Goal: Task Accomplishment & Management: Manage account settings

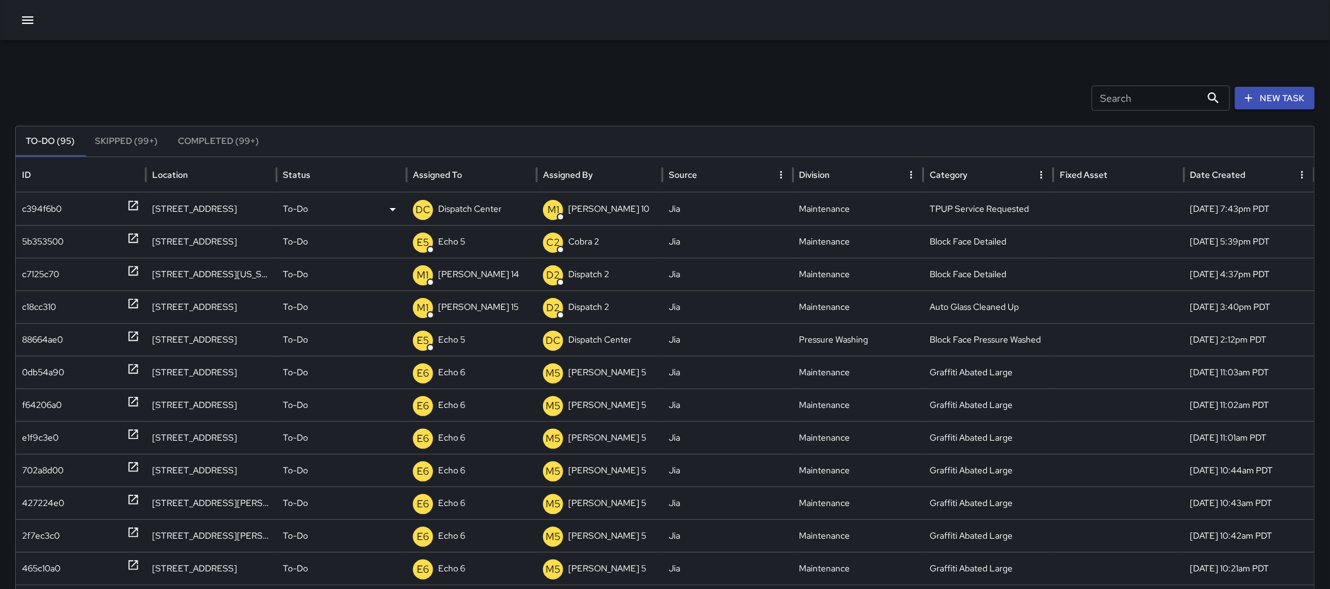
click at [464, 211] on p "Dispatch Center" at bounding box center [469, 209] width 63 height 32
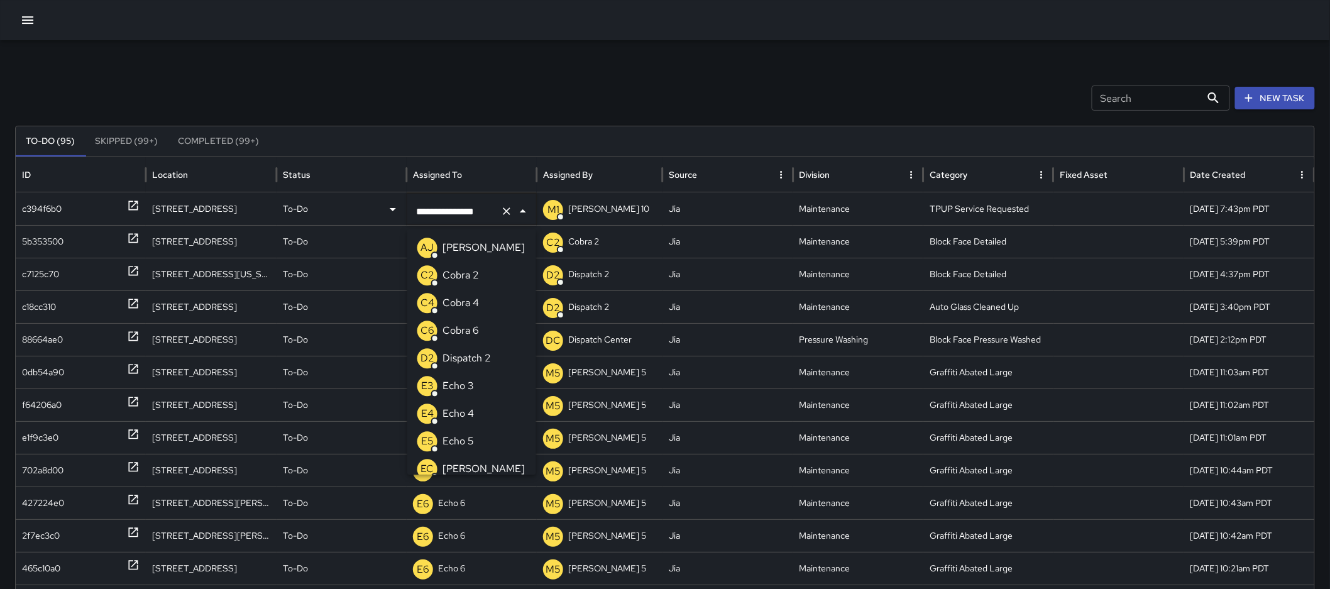
click at [466, 377] on div "E3 Echo 3" at bounding box center [445, 386] width 57 height 20
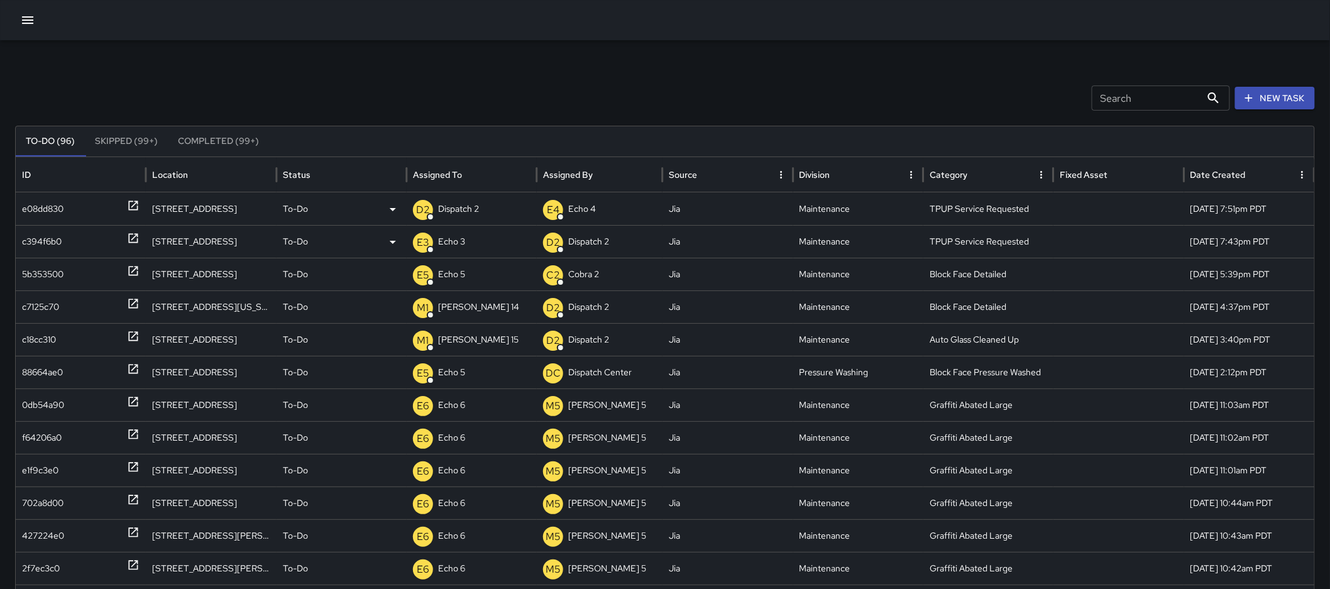
click at [464, 217] on p "Dispatch 2" at bounding box center [458, 209] width 41 height 32
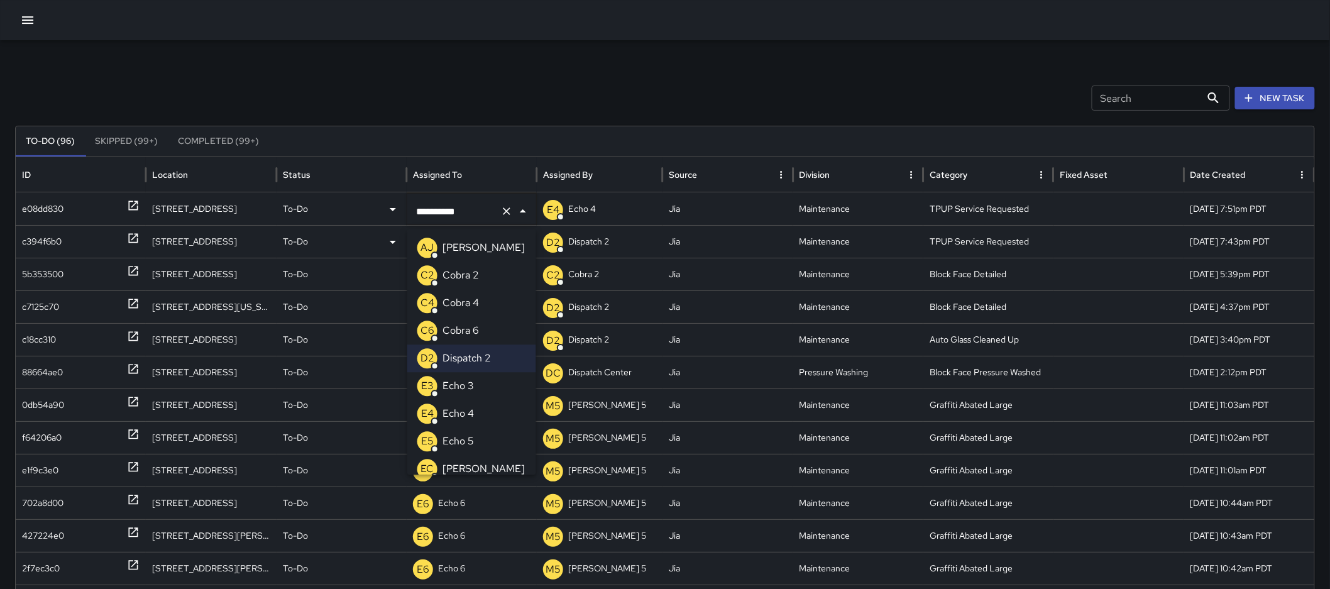
click at [475, 382] on li "E3 Echo 3" at bounding box center [471, 386] width 129 height 28
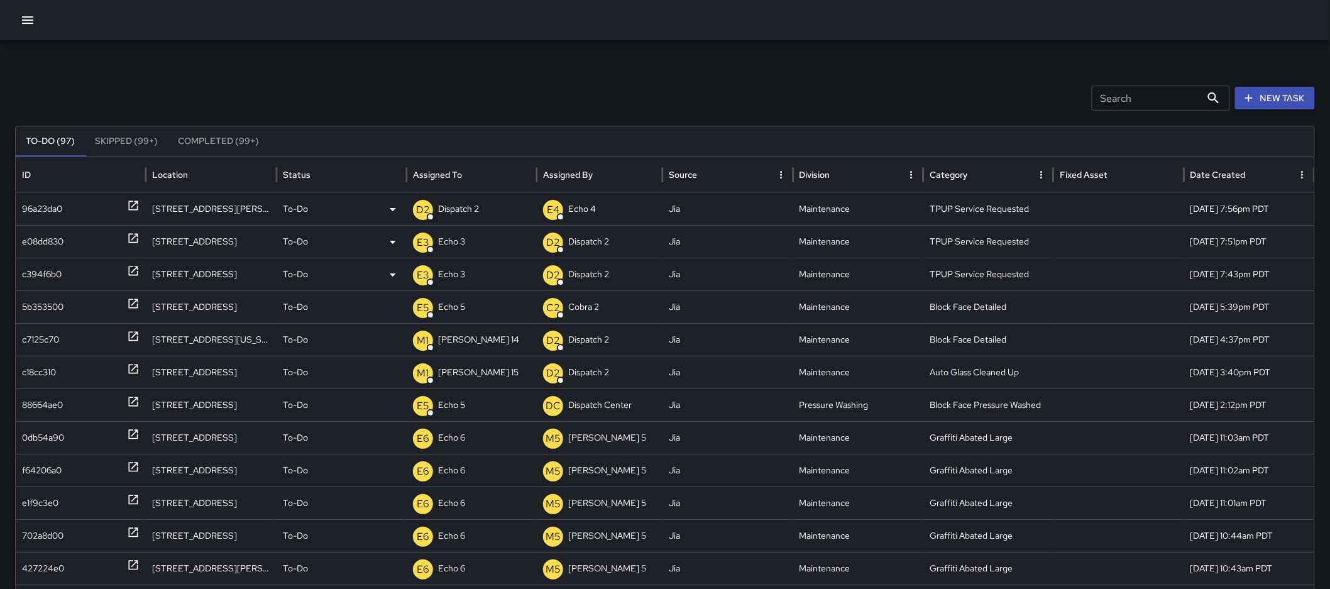
click at [468, 211] on p "Dispatch 2" at bounding box center [458, 209] width 41 height 32
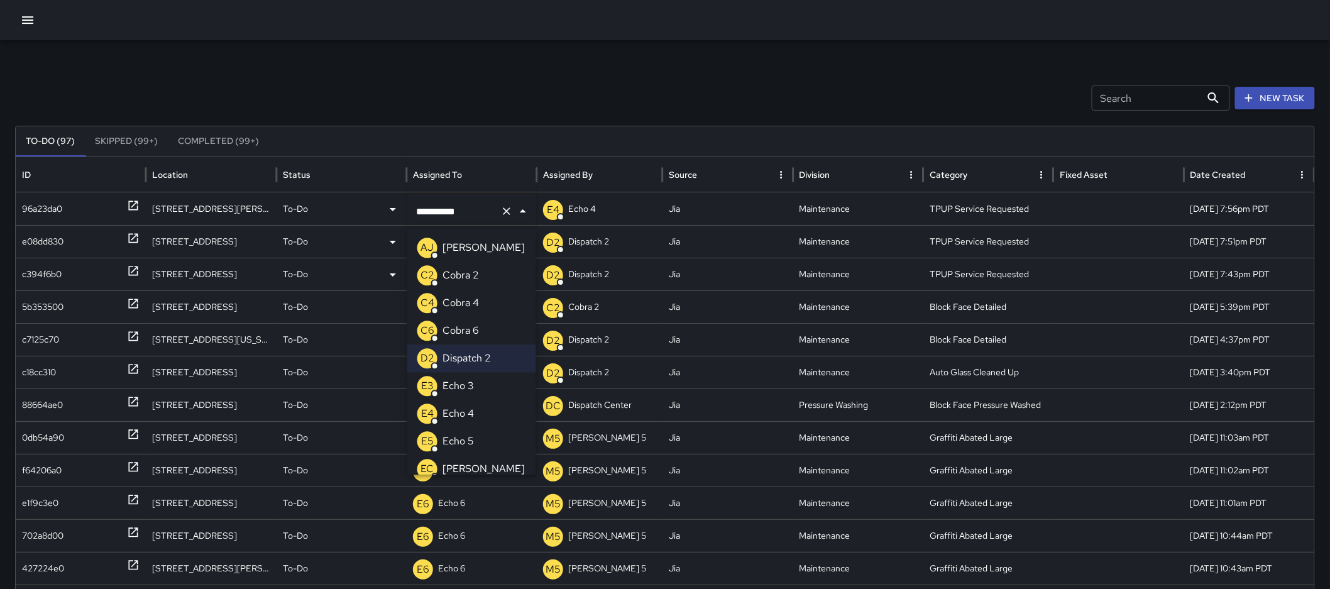
click at [464, 390] on p "Echo 3" at bounding box center [457, 385] width 31 height 15
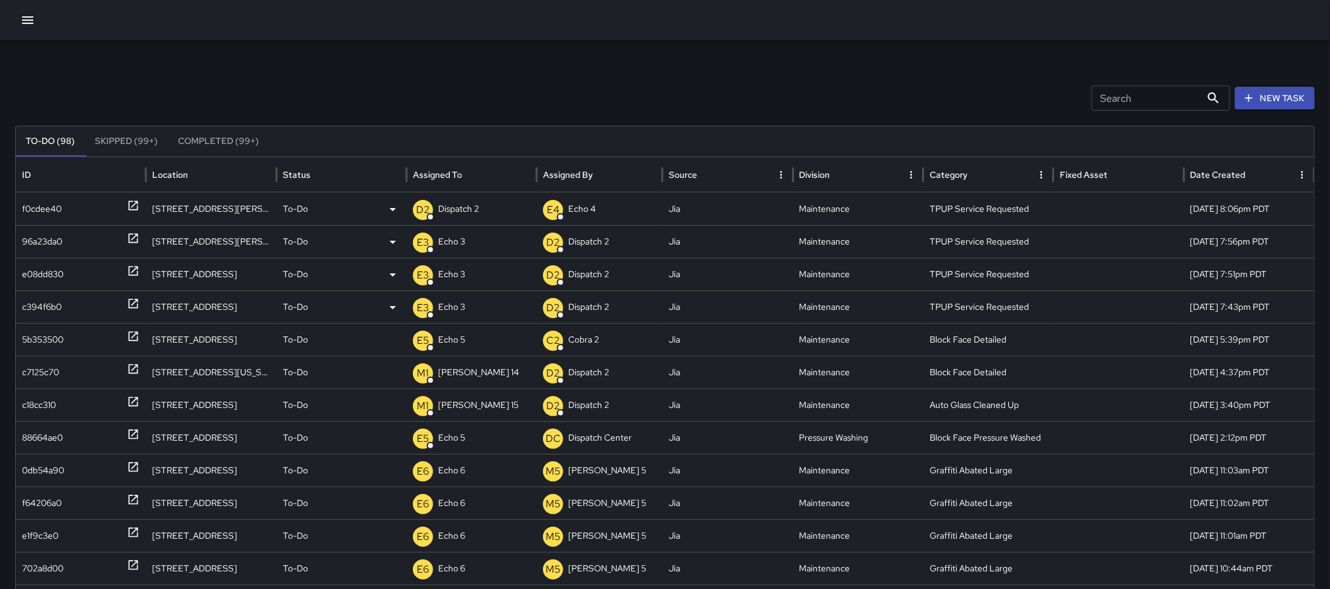
click at [481, 214] on div "D2 Dispatch 2" at bounding box center [472, 209] width 118 height 32
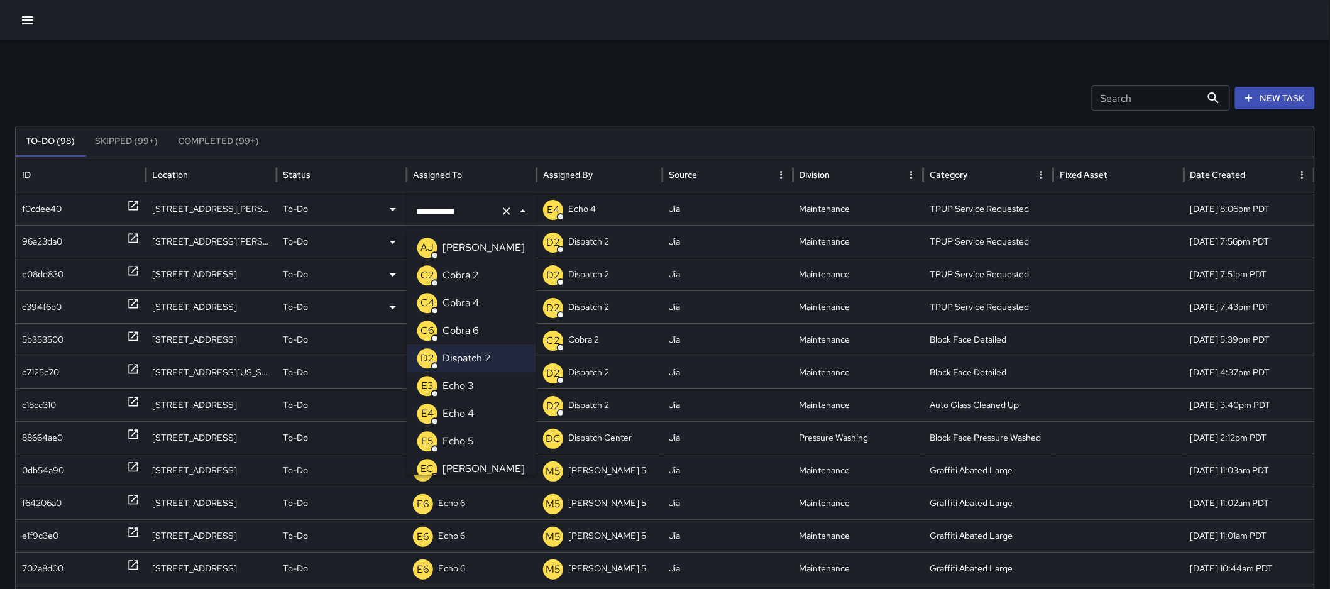
click at [465, 387] on p "Echo 3" at bounding box center [457, 385] width 31 height 15
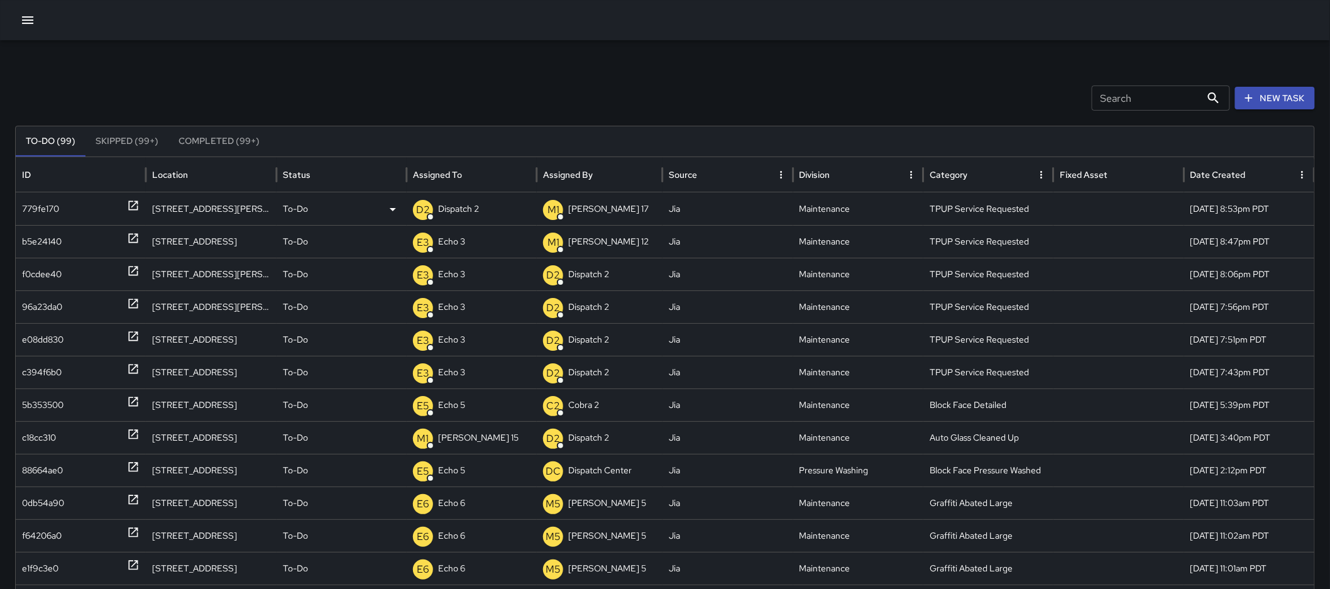
click at [457, 206] on p "Dispatch 2" at bounding box center [458, 209] width 41 height 32
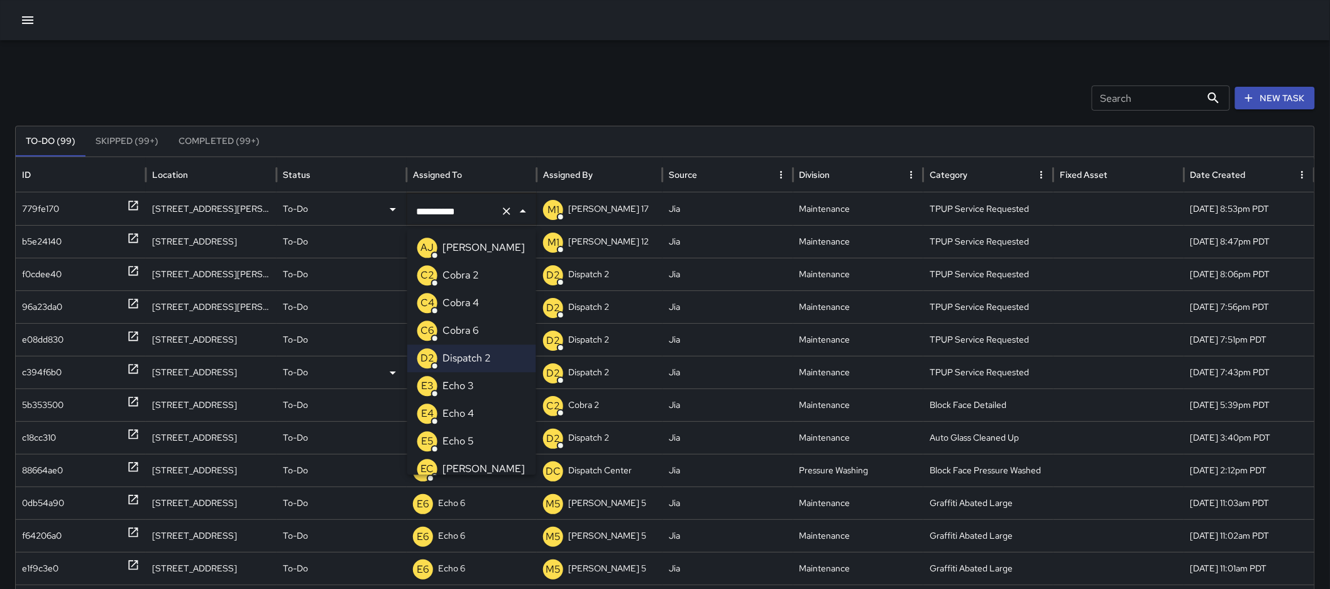
click at [473, 386] on li "E3 Echo 3" at bounding box center [471, 386] width 129 height 28
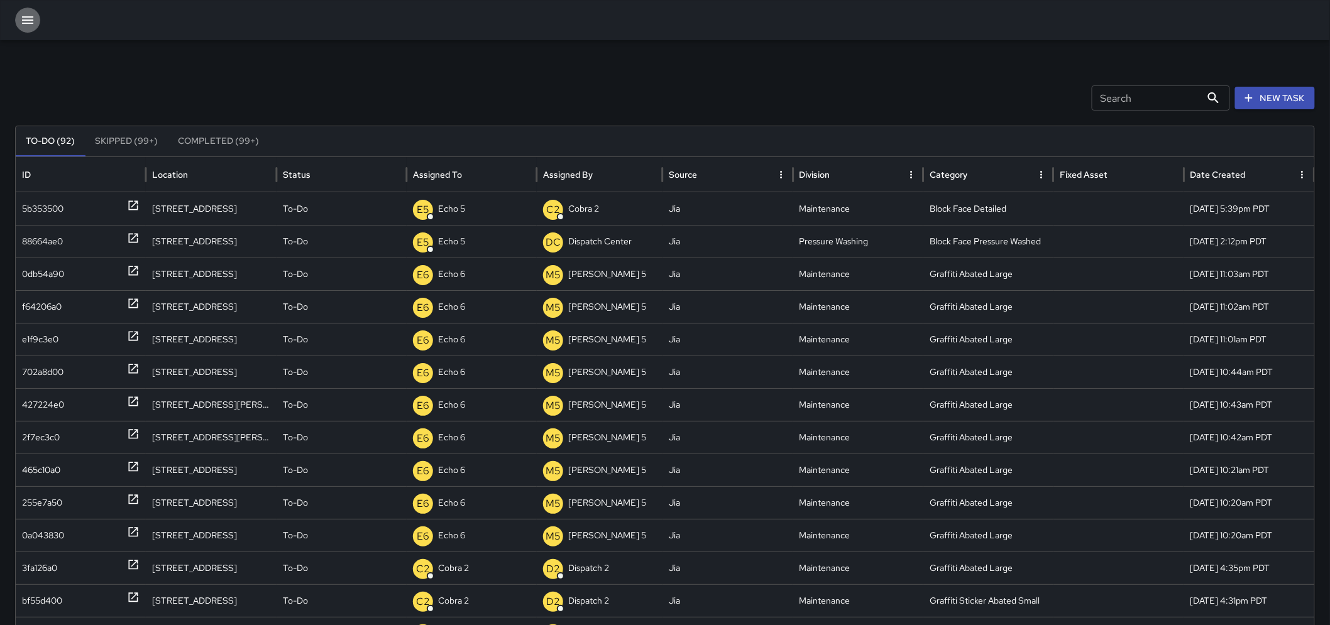
click at [23, 21] on icon "button" at bounding box center [27, 20] width 15 height 15
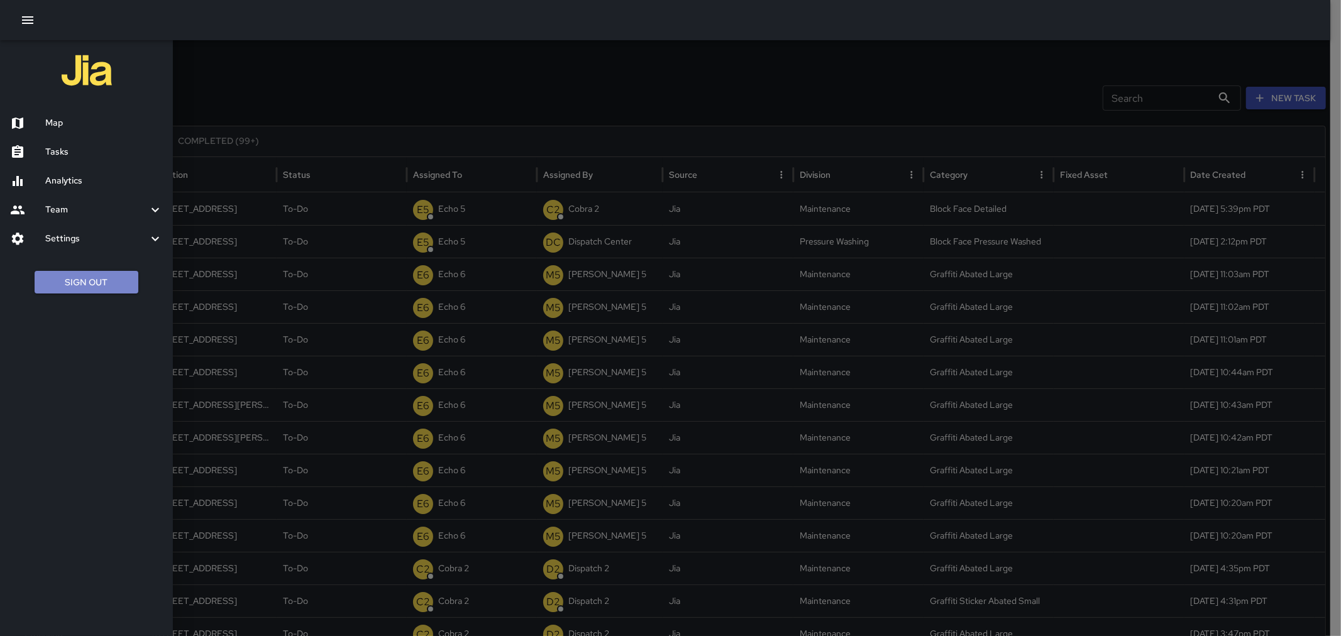
click at [82, 284] on button "Sign Out" at bounding box center [87, 282] width 104 height 23
